Goal: Navigation & Orientation: Find specific page/section

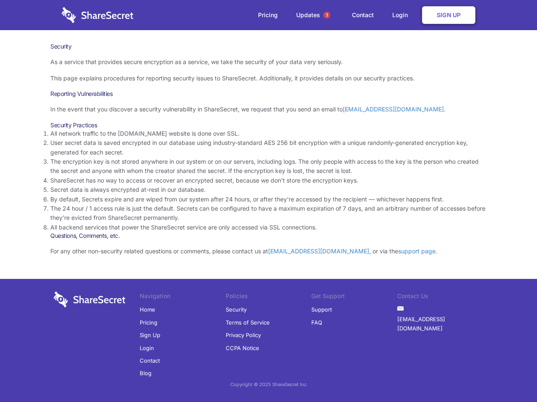
click at [268, 201] on li "By default, Secrets expire and are wiped from our system after 24 hours, or aft…" at bounding box center [268, 199] width 436 height 9
click at [327, 15] on span "1" at bounding box center [326, 15] width 7 height 7
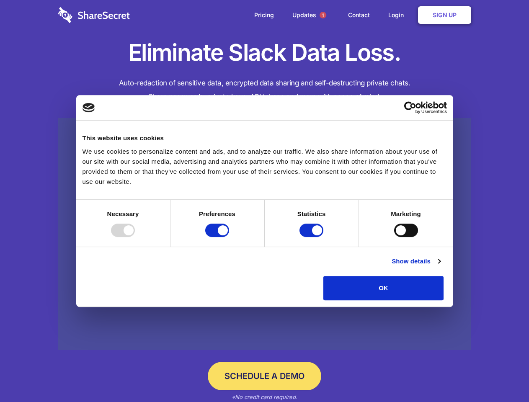
click at [135, 237] on div at bounding box center [123, 230] width 24 height 13
click at [229, 237] on input "Preferences" at bounding box center [217, 230] width 24 height 13
checkbox input "false"
click at [313, 237] on input "Statistics" at bounding box center [312, 230] width 24 height 13
checkbox input "false"
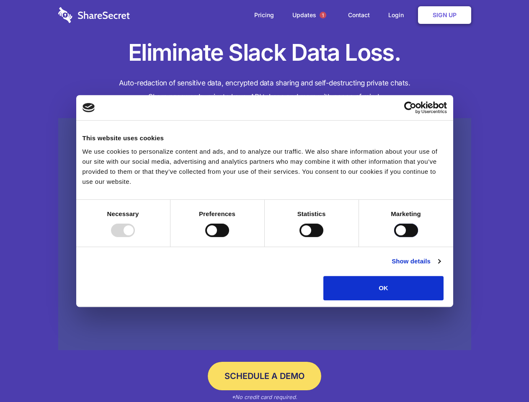
click at [394, 237] on input "Marketing" at bounding box center [406, 230] width 24 height 13
checkbox input "true"
click at [441, 267] on link "Show details" at bounding box center [416, 262] width 49 height 10
click at [0, 0] on li "Necessary 7 Necessary cookies help make a website usable by enabling basic func…" at bounding box center [0, 0] width 0 height 0
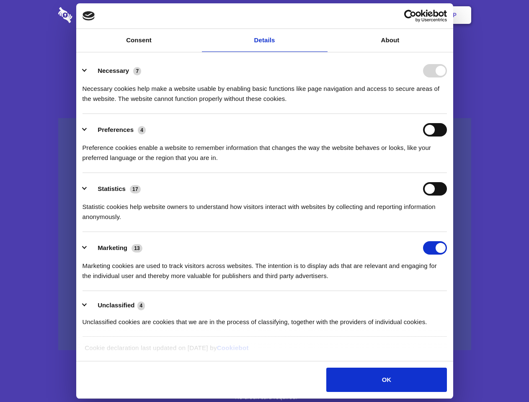
click at [323, 15] on span "1" at bounding box center [323, 15] width 7 height 7
